Goal: Communication & Community: Answer question/provide support

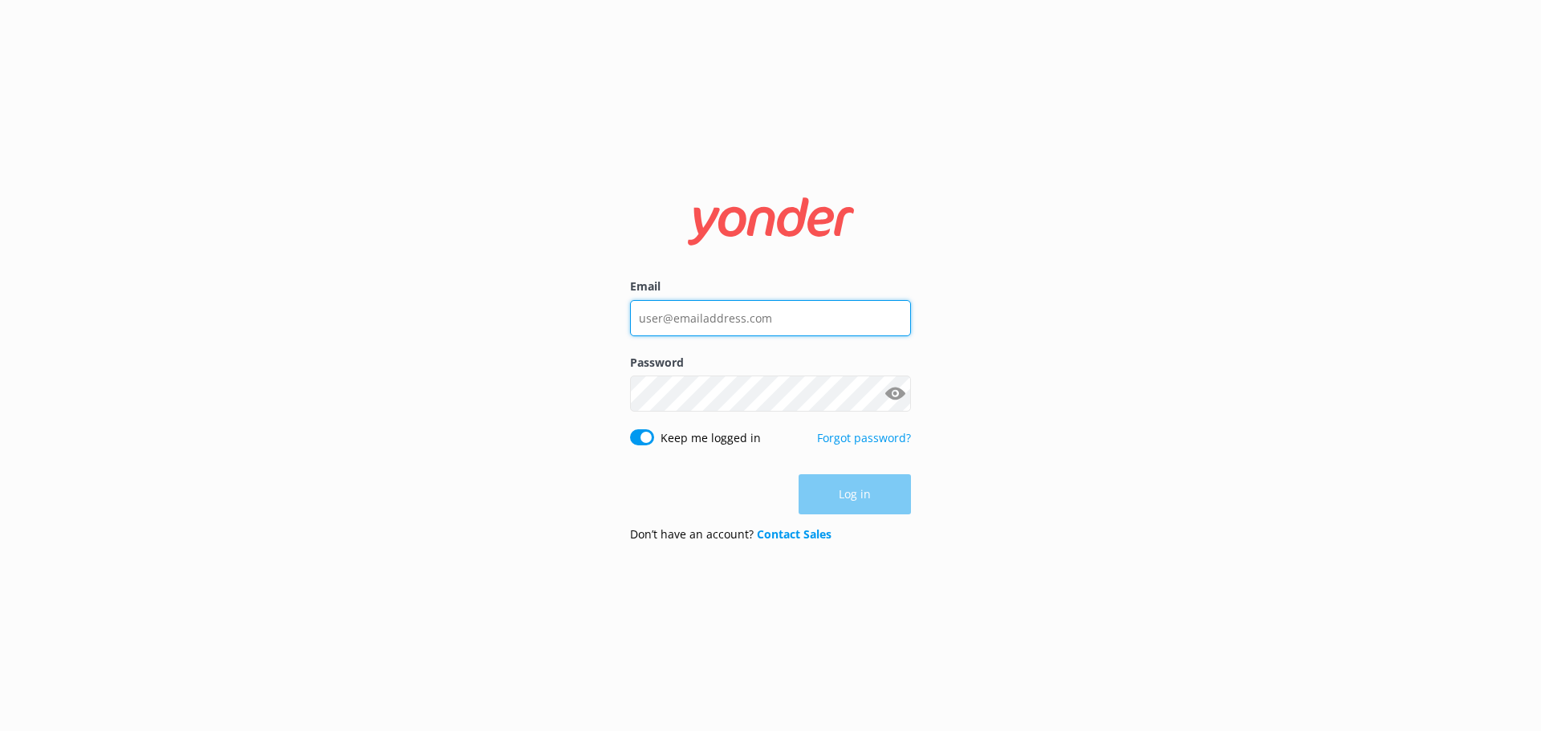
type input "[EMAIL_ADDRESS][DOMAIN_NAME]"
click at [881, 502] on div "Log in" at bounding box center [770, 494] width 281 height 40
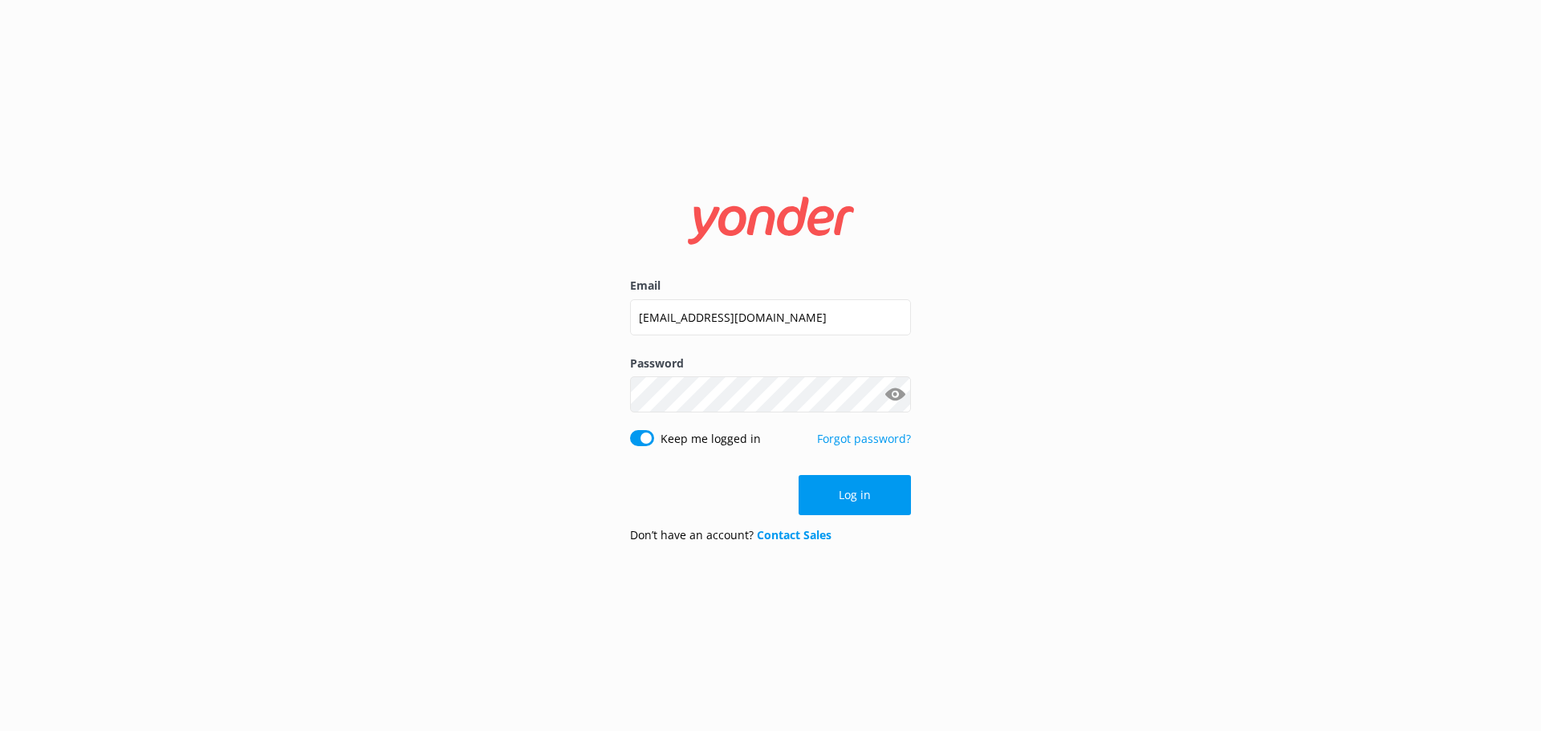
click at [881, 502] on button "Log in" at bounding box center [855, 495] width 112 height 40
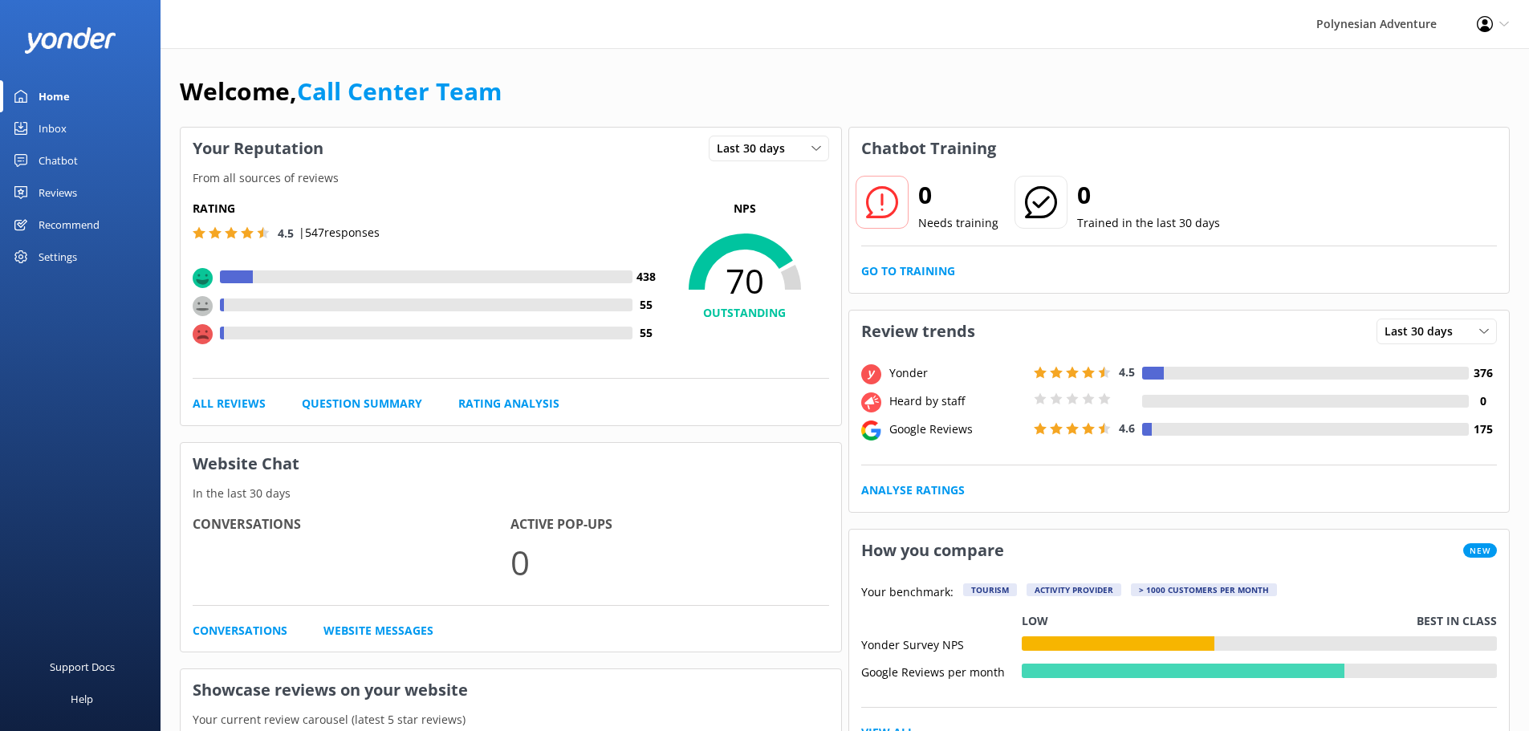
click at [73, 136] on link "Inbox" at bounding box center [80, 128] width 161 height 32
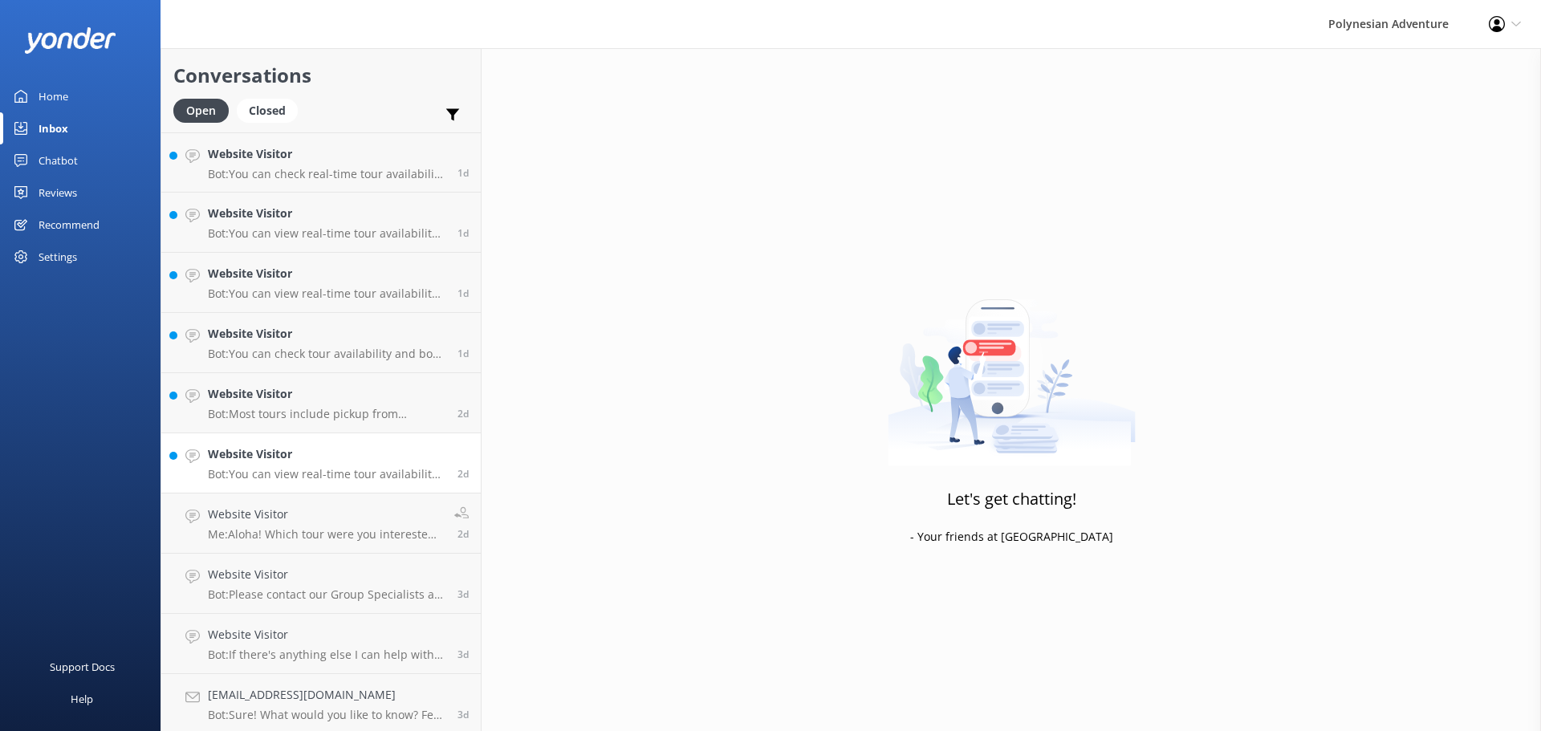
click at [329, 437] on link "Website Visitor Bot: You can view real-time tour availability and book your Pol…" at bounding box center [320, 463] width 319 height 60
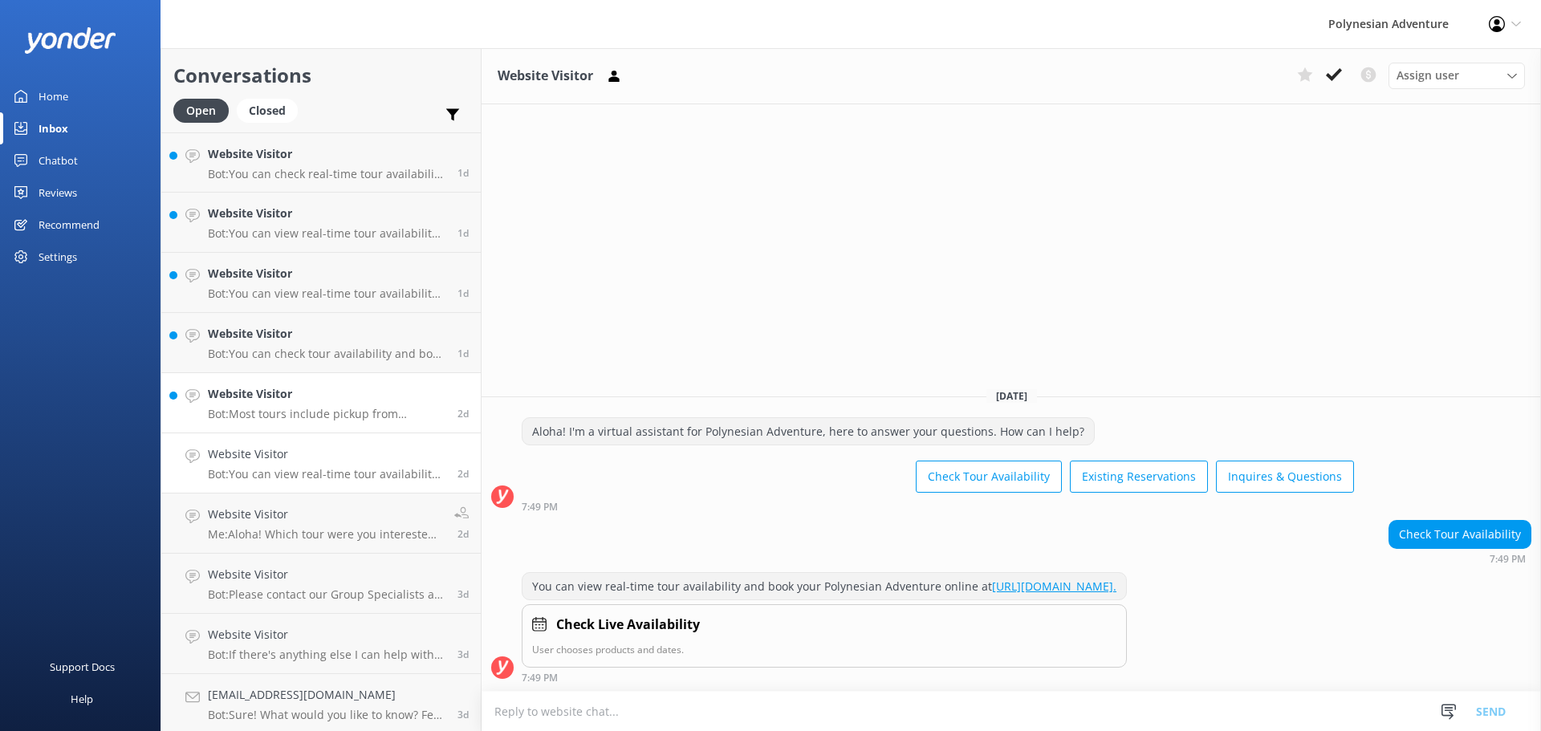
click at [329, 413] on p "Bot: Most tours include pickup from designated hotels or airports. If you haven…" at bounding box center [327, 414] width 238 height 14
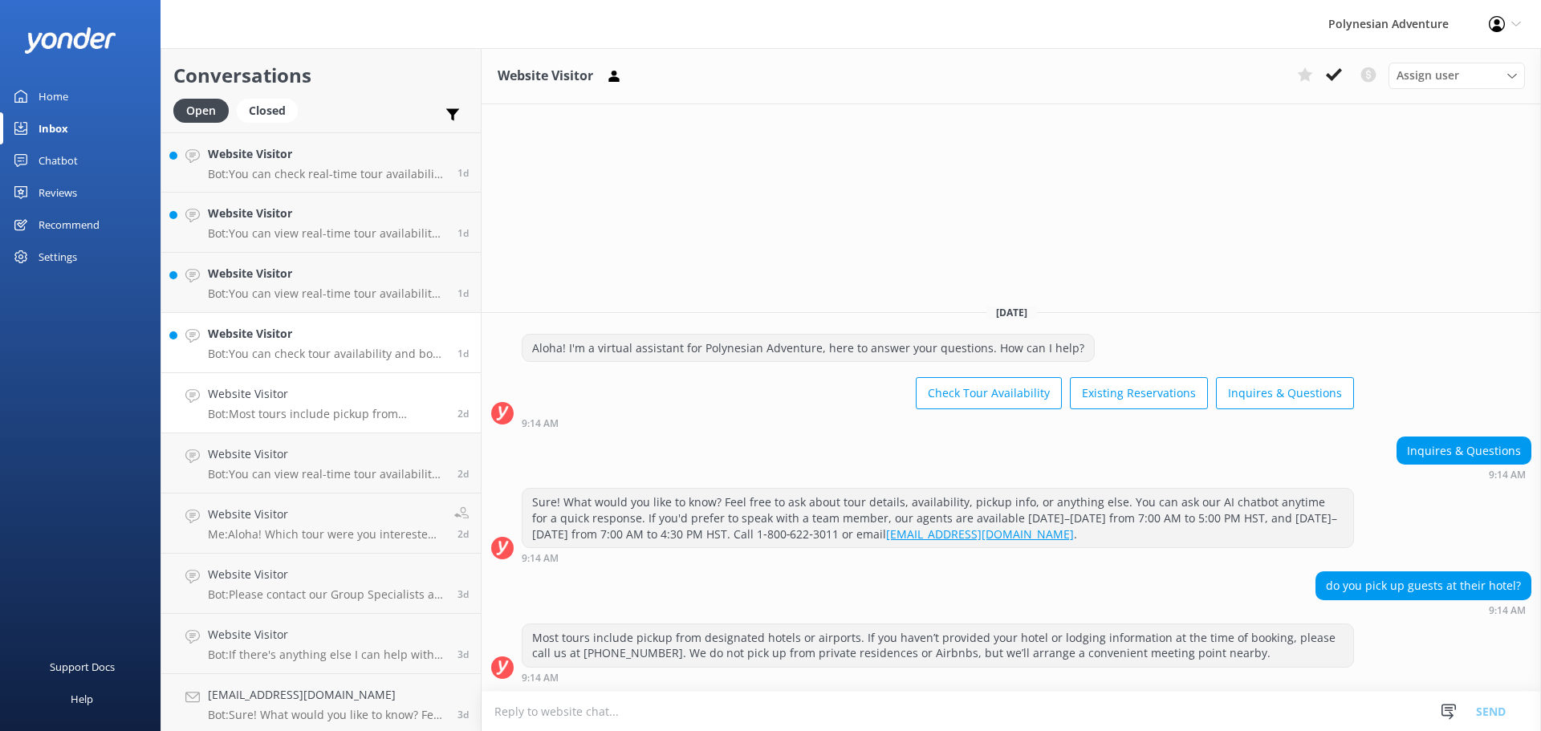
click at [327, 340] on h4 "Website Visitor" at bounding box center [327, 334] width 238 height 18
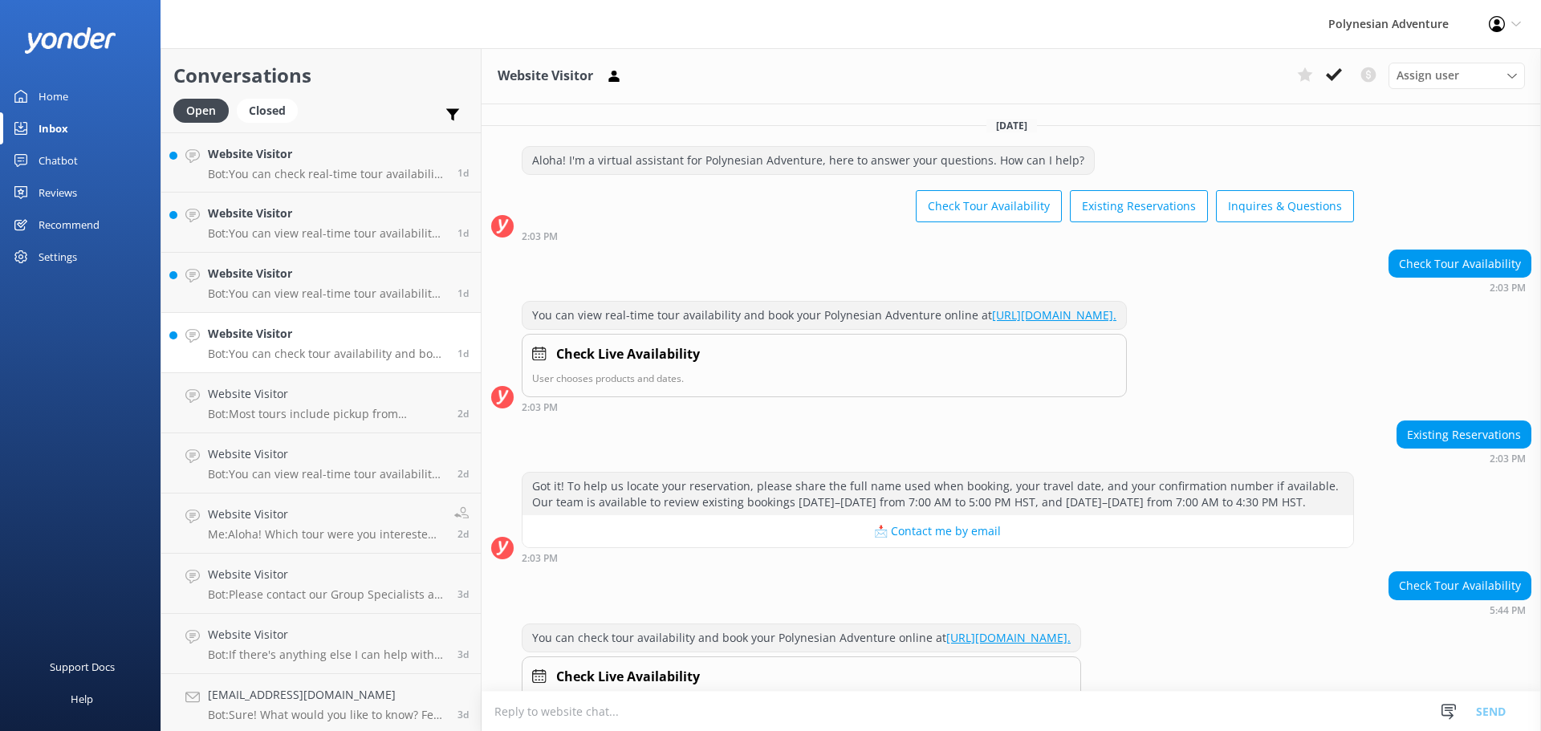
scroll to position [51, 0]
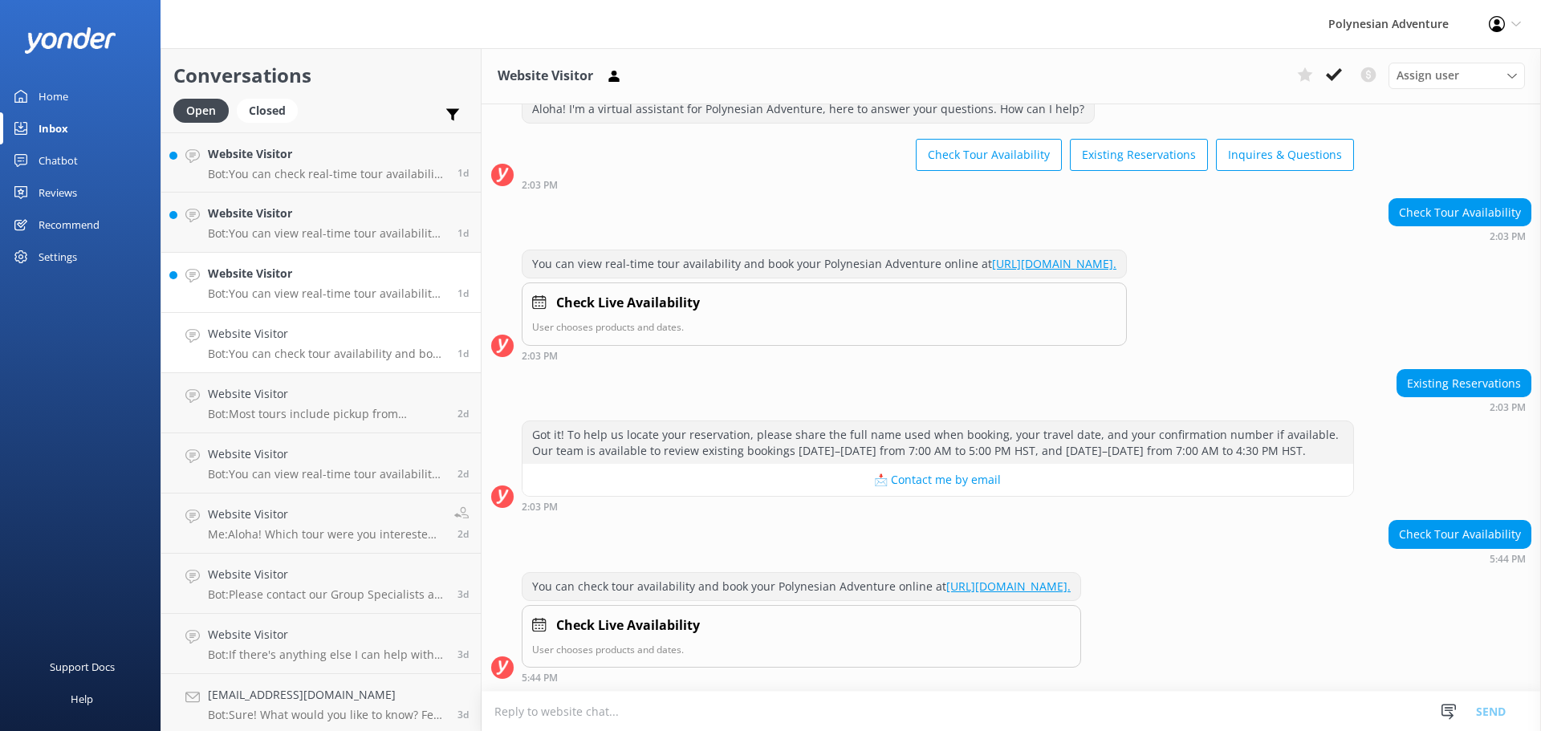
click at [318, 285] on div "Website Visitor Bot: You can view real-time tour availability and book your Pol…" at bounding box center [327, 282] width 238 height 35
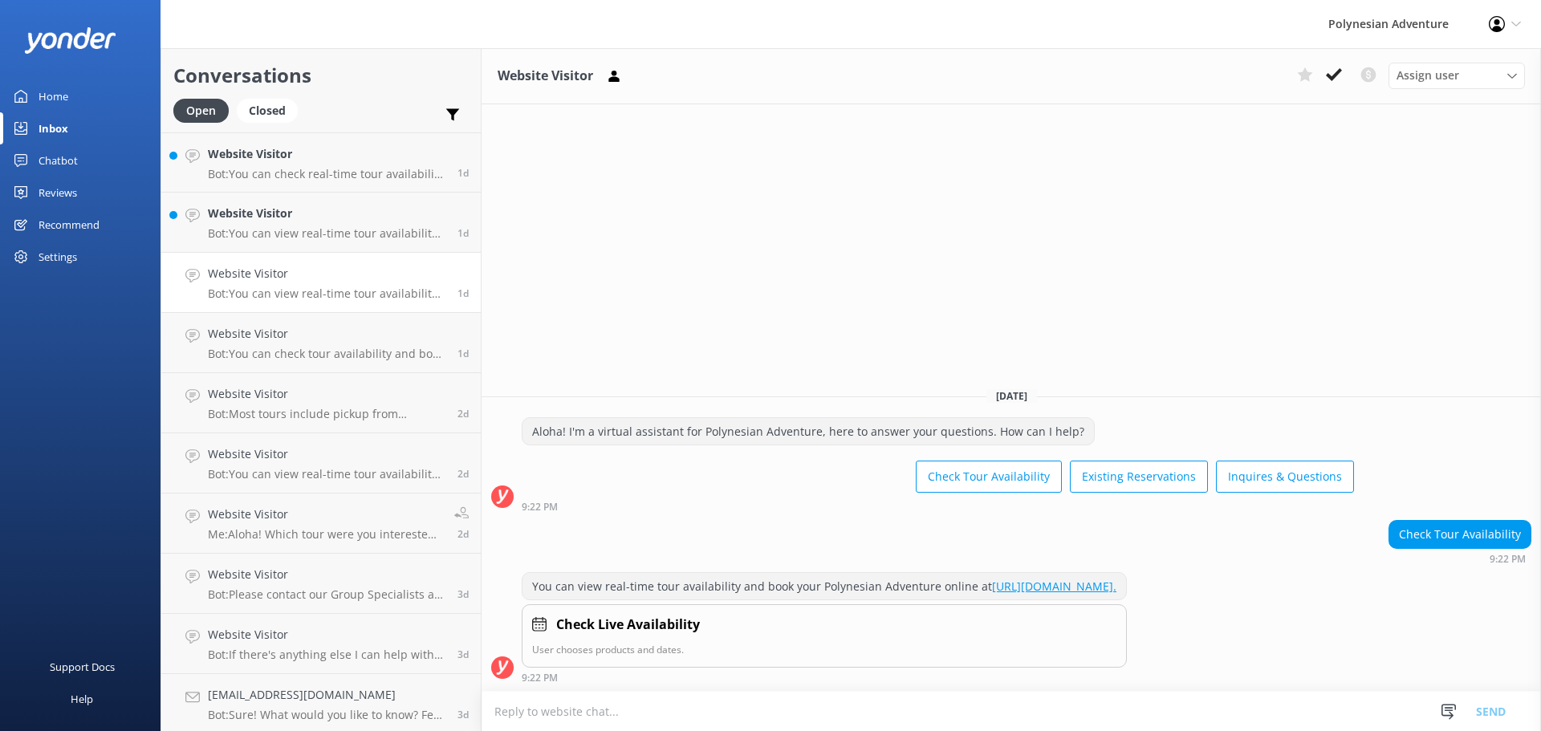
click at [317, 254] on link "Website Visitor Bot: You can view real-time tour availability and book your Pol…" at bounding box center [320, 283] width 319 height 60
click at [320, 230] on p "Bot: You can view real-time tour availability and book your Polynesian Adventur…" at bounding box center [327, 233] width 238 height 14
click at [313, 184] on link "Website Visitor Bot: You can check real-time tour availability and book your Po…" at bounding box center [320, 162] width 319 height 60
